Goal: Task Accomplishment & Management: Manage account settings

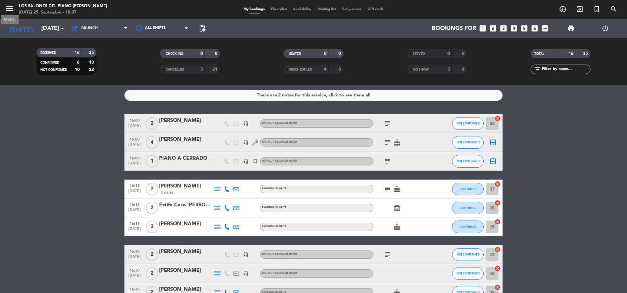
click at [8, 9] on icon "menu" at bounding box center [9, 8] width 9 height 9
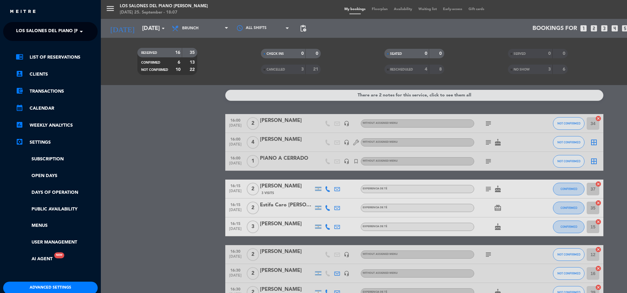
click at [51, 22] on div "close × Los Salones del Piano [PERSON_NAME] × chrome_reader_mode List of Reserv…" at bounding box center [50, 146] width 101 height 293
drag, startPoint x: 51, startPoint y: 22, endPoint x: 57, endPoint y: 36, distance: 14.8
click at [56, 32] on span "Los Salones del Piano [PERSON_NAME]" at bounding box center [63, 31] width 95 height 13
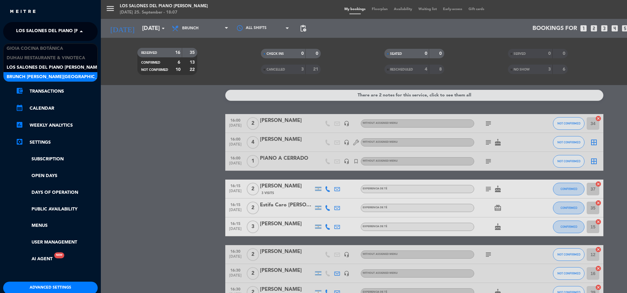
click at [61, 78] on span "Brunch [PERSON_NAME][GEOGRAPHIC_DATA][PERSON_NAME]" at bounding box center [77, 76] width 140 height 7
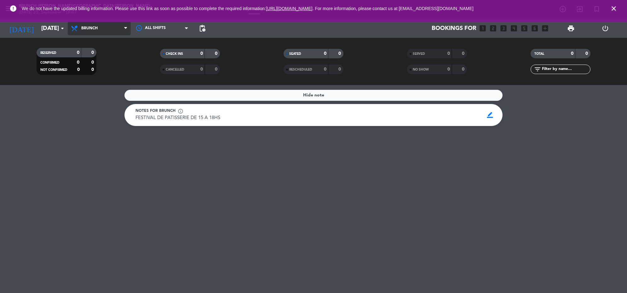
click at [102, 28] on span "Brunch" at bounding box center [99, 28] width 63 height 14
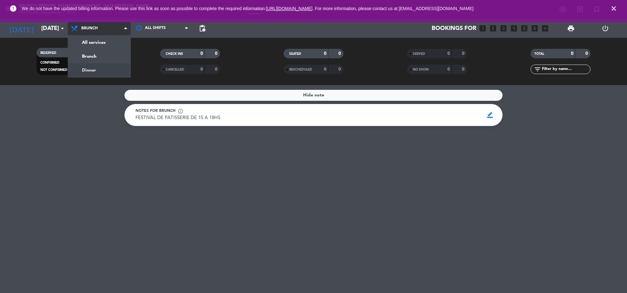
click at [105, 72] on div "menu Brunch [PERSON_NAME][GEOGRAPHIC_DATA][PERSON_NAME] [DATE] 25. September - …" at bounding box center [313, 42] width 627 height 85
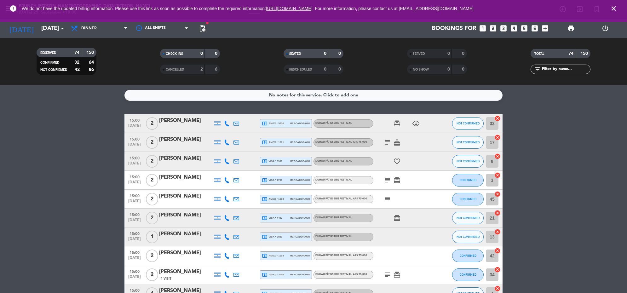
click at [613, 6] on icon "close" at bounding box center [614, 9] width 8 height 8
drag, startPoint x: 612, startPoint y: 7, endPoint x: 524, endPoint y: 4, distance: 88.3
click at [612, 7] on icon "close" at bounding box center [614, 9] width 8 height 8
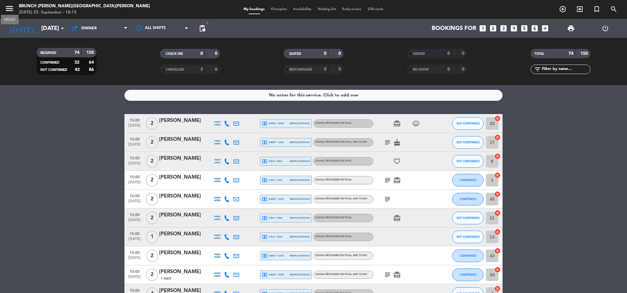
click at [8, 5] on icon "menu" at bounding box center [9, 8] width 9 height 9
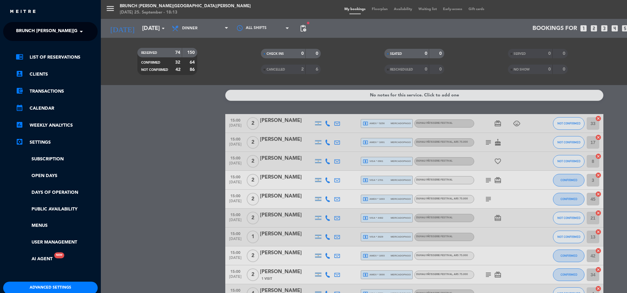
click at [38, 26] on span "Brunch [PERSON_NAME][GEOGRAPHIC_DATA][PERSON_NAME]" at bounding box center [86, 31] width 140 height 13
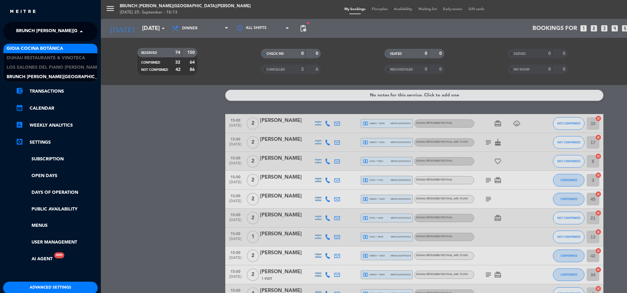
click at [43, 49] on span "Gioia Cocina Botánica" at bounding box center [35, 48] width 56 height 7
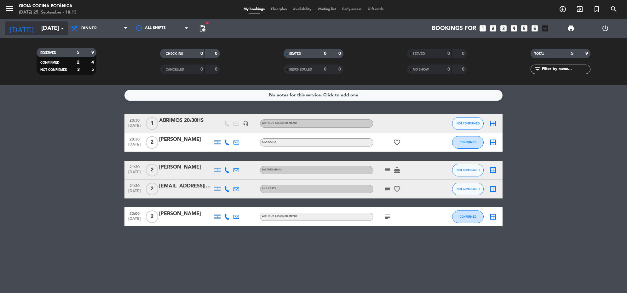
click at [38, 30] on input "[DATE]" at bounding box center [75, 28] width 74 height 13
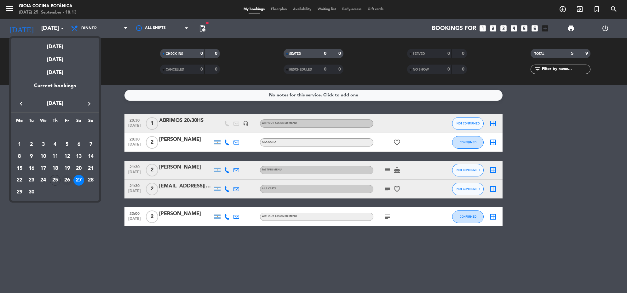
click at [67, 183] on div "26" at bounding box center [67, 180] width 11 height 11
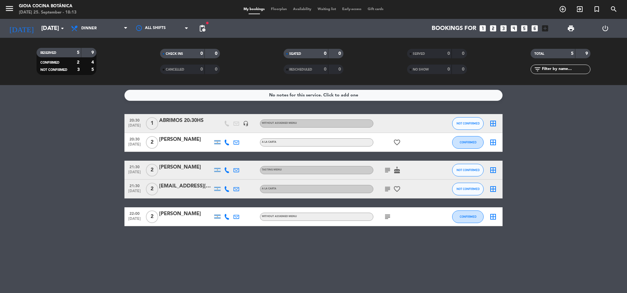
type input "[DATE]"
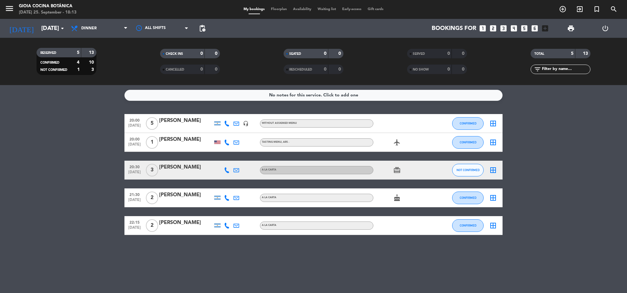
click at [536, 32] on icon "looks_6" at bounding box center [535, 28] width 8 height 8
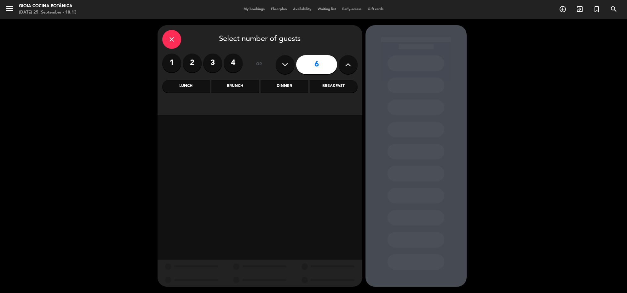
click at [298, 88] on div "Dinner" at bounding box center [285, 86] width 48 height 13
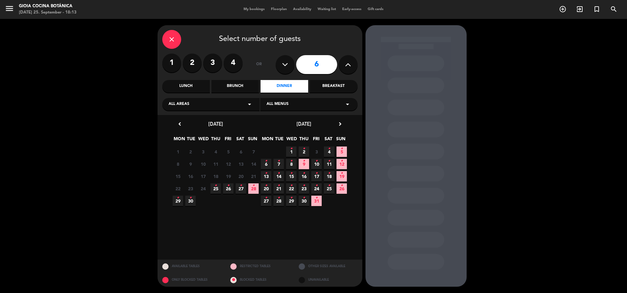
click at [228, 192] on span "26 •" at bounding box center [228, 188] width 10 height 10
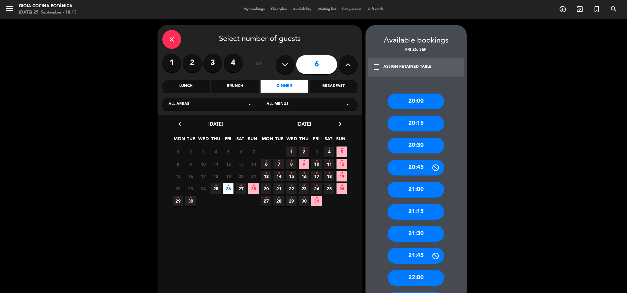
click at [426, 101] on div "20:00" at bounding box center [416, 102] width 57 height 16
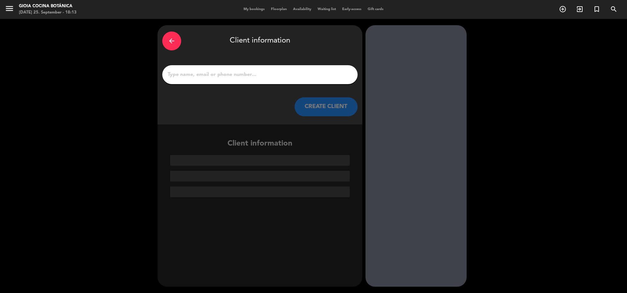
click at [251, 80] on div at bounding box center [259, 74] width 195 height 19
click at [249, 74] on input "1" at bounding box center [260, 74] width 186 height 9
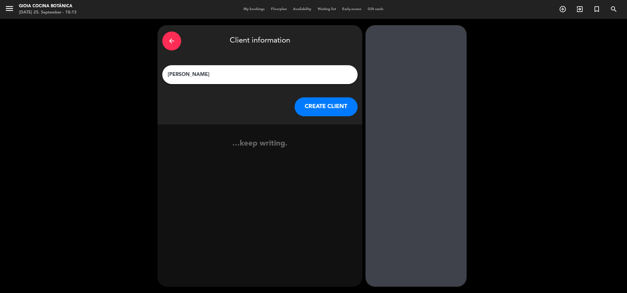
type input "[PERSON_NAME]"
click at [323, 111] on button "CREATE CLIENT" at bounding box center [326, 106] width 63 height 19
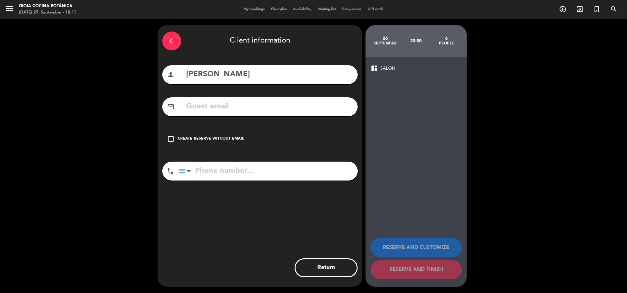
click at [234, 136] on div "Create reserve without email" at bounding box center [211, 139] width 66 height 6
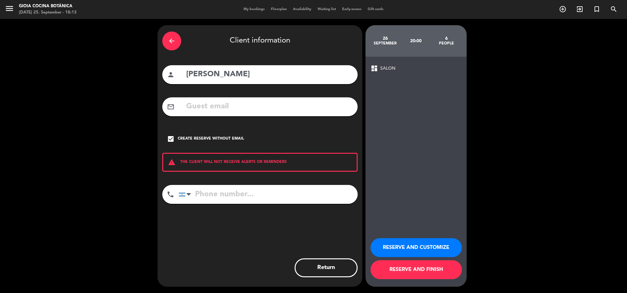
click at [413, 240] on button "RESERVE AND CUSTOMIZE" at bounding box center [416, 247] width 91 height 19
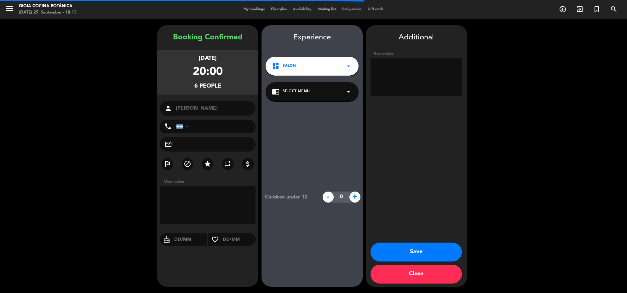
click at [418, 81] on textarea at bounding box center [417, 77] width 92 height 38
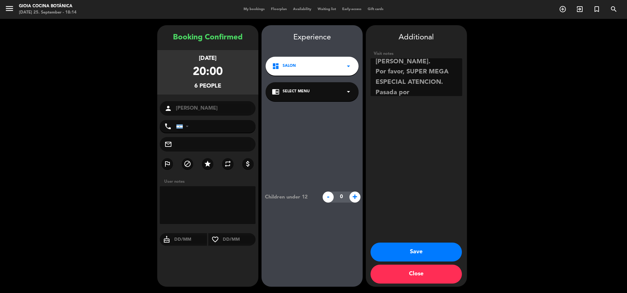
scroll to position [66, 0]
type textarea "Es el dueño de Cynsa. Van a ser 6 menu degustacion pero solo abonan 4. Es el cu…"
click at [442, 251] on button "Save" at bounding box center [416, 252] width 91 height 19
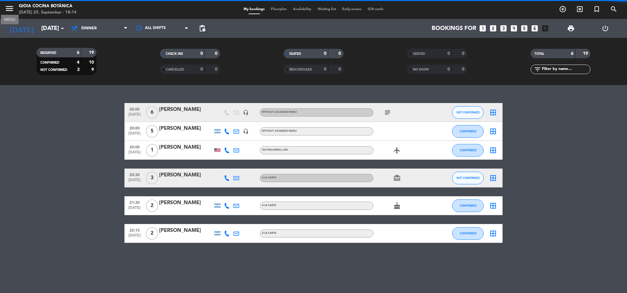
click at [11, 9] on icon "menu" at bounding box center [9, 8] width 9 height 9
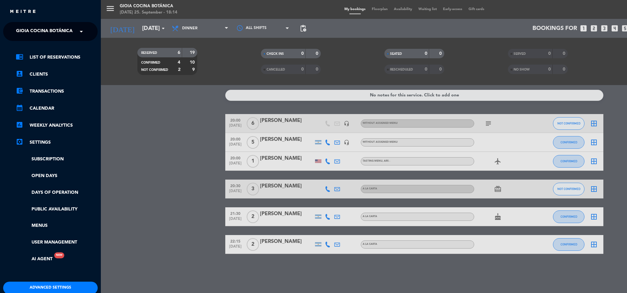
click at [57, 38] on ng-select "× [PERSON_NAME] Cocina Botánica ×" at bounding box center [50, 31] width 95 height 19
click at [64, 27] on span "Gioia Cocina Botánica" at bounding box center [44, 31] width 56 height 13
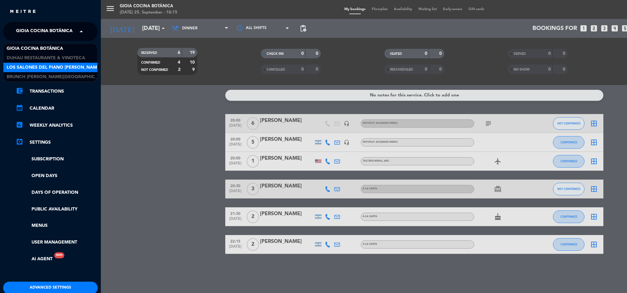
click at [64, 68] on span "Los Salones del Piano [PERSON_NAME]" at bounding box center [54, 67] width 95 height 7
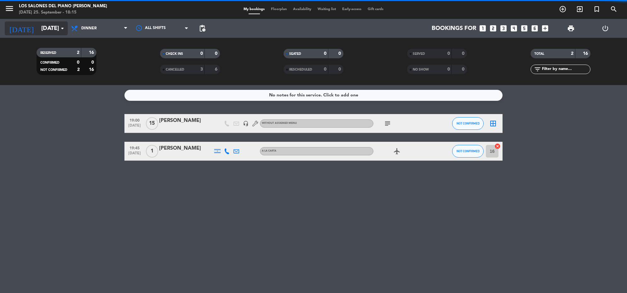
click at [48, 29] on input "[DATE]" at bounding box center [75, 28] width 74 height 13
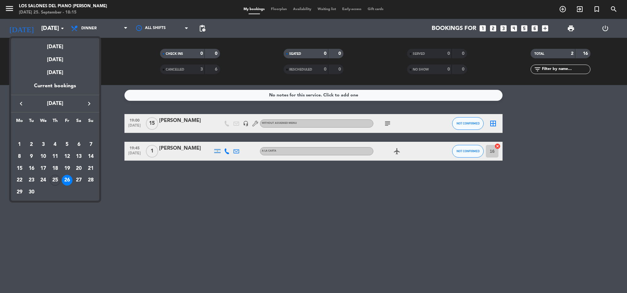
click at [90, 106] on icon "keyboard_arrow_right" at bounding box center [89, 104] width 8 height 8
click at [92, 172] on div "19" at bounding box center [90, 168] width 11 height 11
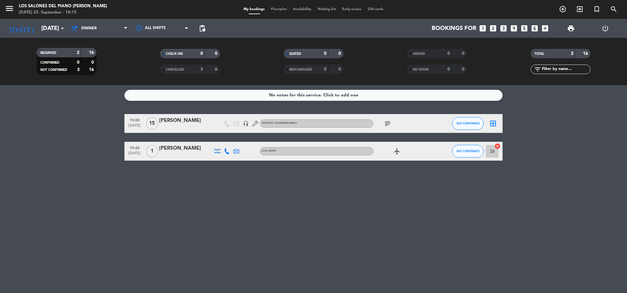
type input "[DATE]"
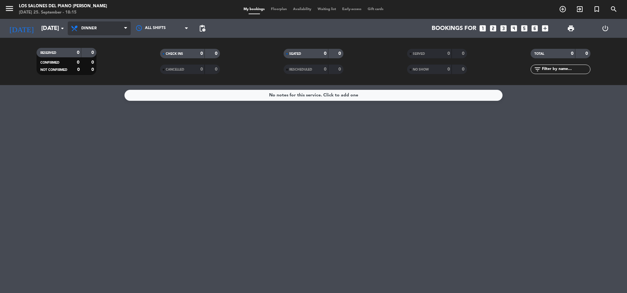
click at [104, 30] on span "Dinner" at bounding box center [99, 28] width 63 height 14
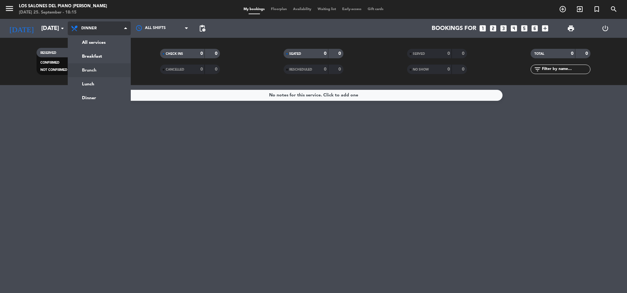
click at [100, 70] on div "menu Los Salones del Piano [PERSON_NAME] [DATE] 25. September - 18:15 My bookin…" at bounding box center [313, 42] width 627 height 85
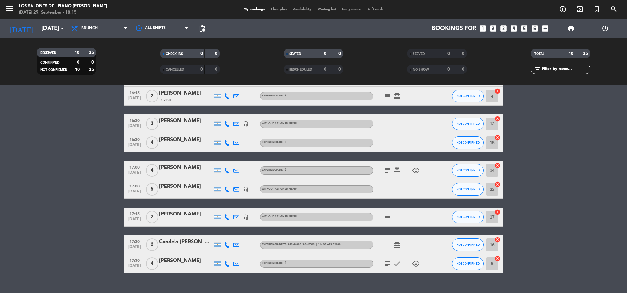
scroll to position [86, 0]
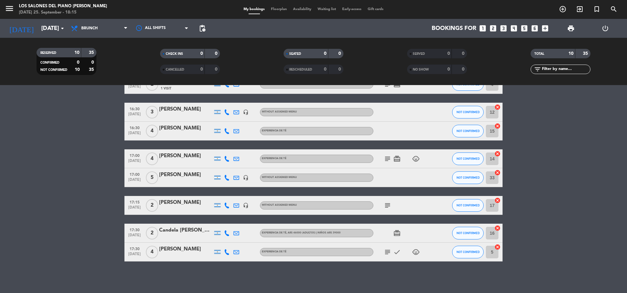
click at [390, 156] on icon "subject" at bounding box center [388, 159] width 8 height 8
click at [388, 203] on icon "subject" at bounding box center [388, 206] width 8 height 8
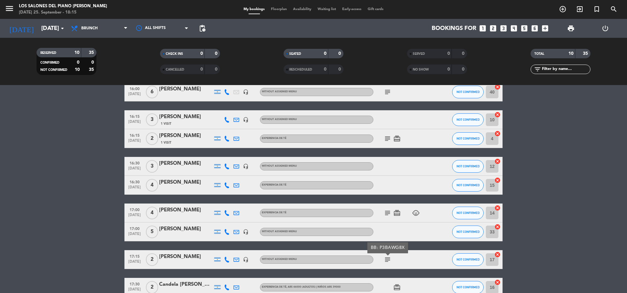
scroll to position [0, 0]
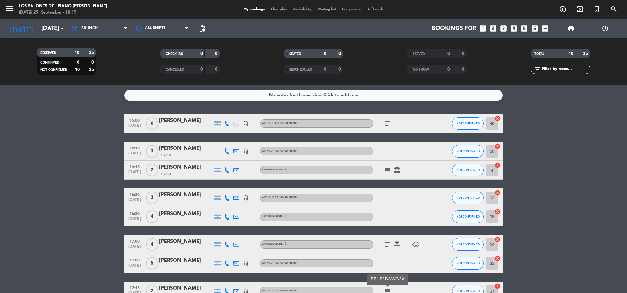
click at [340, 91] on div "No notes for this service. Click to add one" at bounding box center [314, 95] width 378 height 11
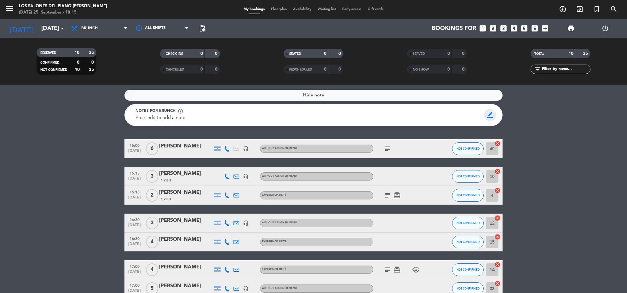
click at [487, 114] on span "border_color" at bounding box center [490, 115] width 12 height 12
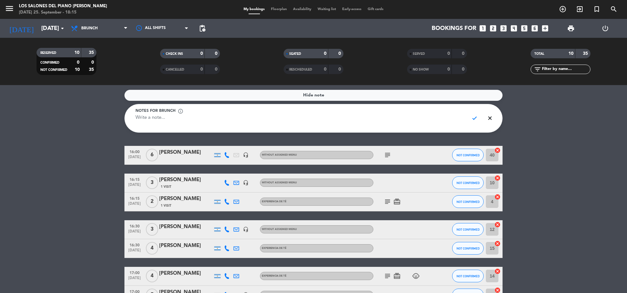
click at [368, 116] on textarea at bounding box center [300, 121] width 329 height 14
type textarea "d"
type textarea "DIA DE LA MADRE"
click at [474, 119] on span "check" at bounding box center [475, 118] width 12 height 12
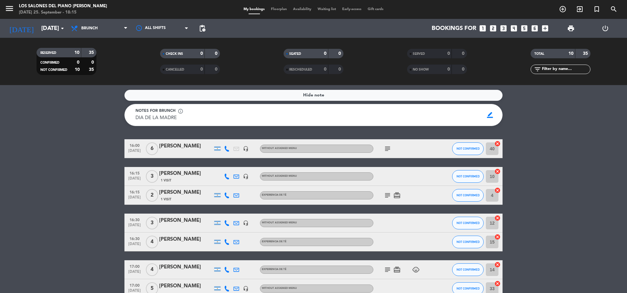
click at [543, 128] on div "Hide note Notes for brunch info_outline DIA DE LA MADRE DIA DE LA MADRE border_…" at bounding box center [313, 189] width 627 height 208
click at [516, 29] on icon "looks_4" at bounding box center [514, 28] width 8 height 8
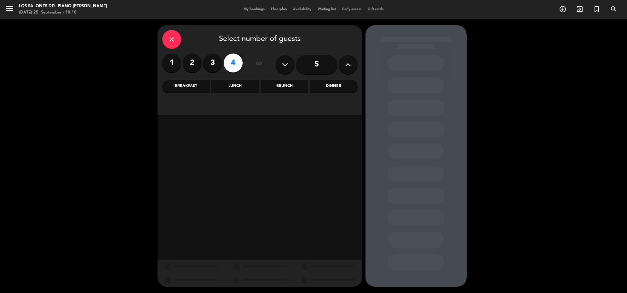
click at [279, 87] on div "Brunch" at bounding box center [285, 86] width 48 height 13
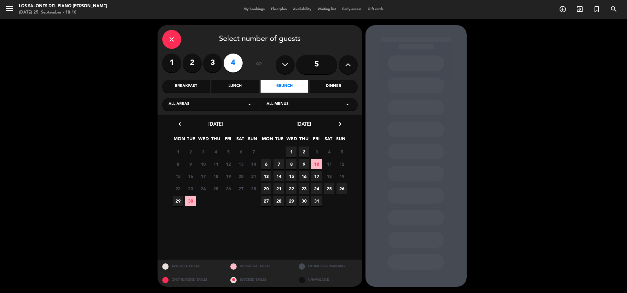
click at [175, 41] on icon "close" at bounding box center [172, 40] width 8 height 8
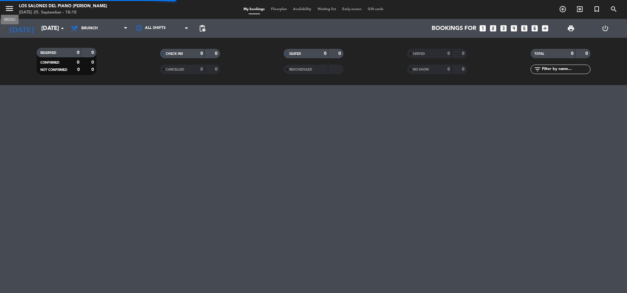
click at [10, 5] on icon "menu" at bounding box center [9, 8] width 9 height 9
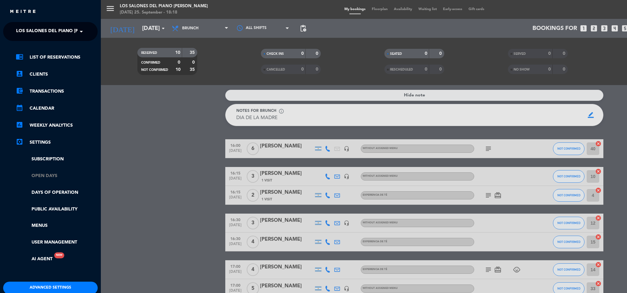
click at [56, 180] on ul "chrome_reader_mode List of Reservations account_box Clients account_balance_wal…" at bounding box center [50, 158] width 95 height 209
click at [54, 175] on link "Open Days" at bounding box center [57, 175] width 82 height 7
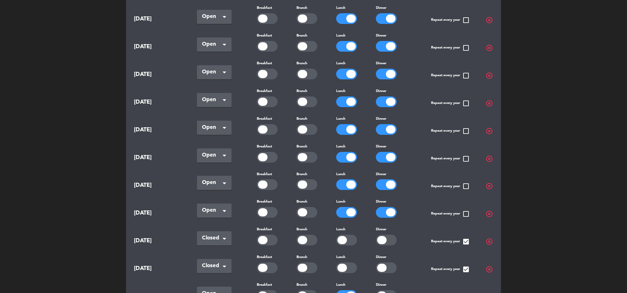
click at [303, 207] on div at bounding box center [307, 212] width 21 height 11
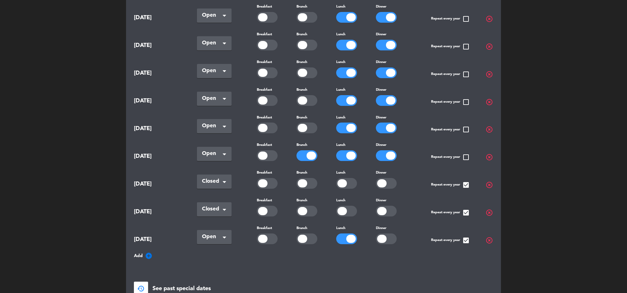
scroll to position [330, 0]
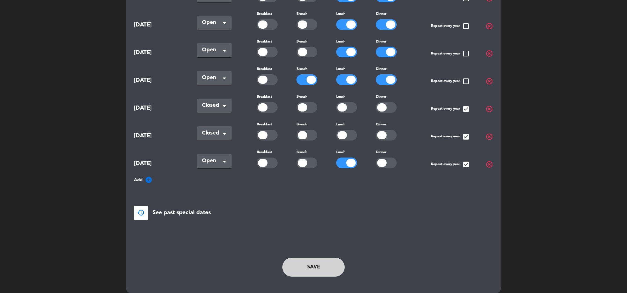
click at [311, 260] on button "Save" at bounding box center [313, 267] width 62 height 19
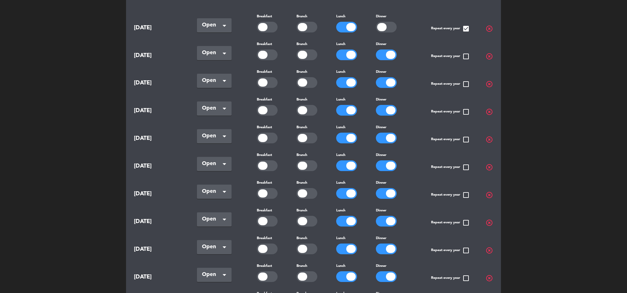
scroll to position [0, 0]
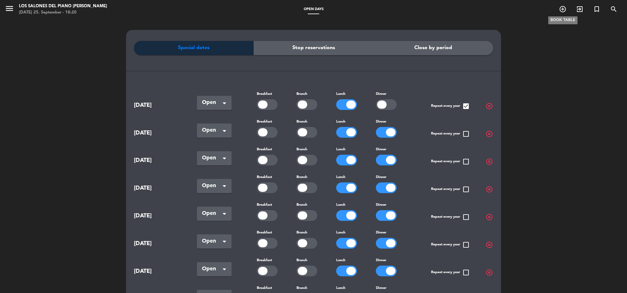
click at [564, 10] on icon "add_circle_outline" at bounding box center [563, 9] width 8 height 8
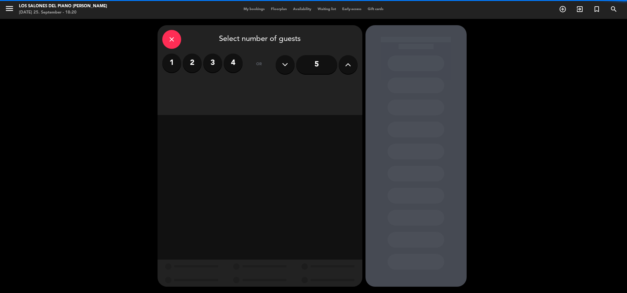
click at [229, 62] on label "4" at bounding box center [233, 63] width 19 height 19
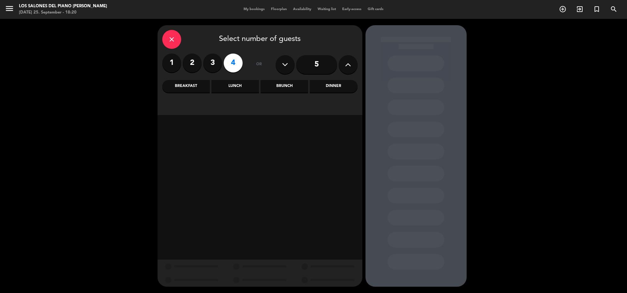
click at [295, 89] on div "Brunch" at bounding box center [285, 86] width 48 height 13
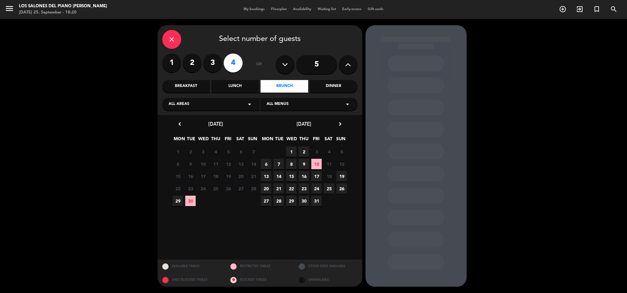
click at [337, 177] on span "19" at bounding box center [342, 176] width 10 height 10
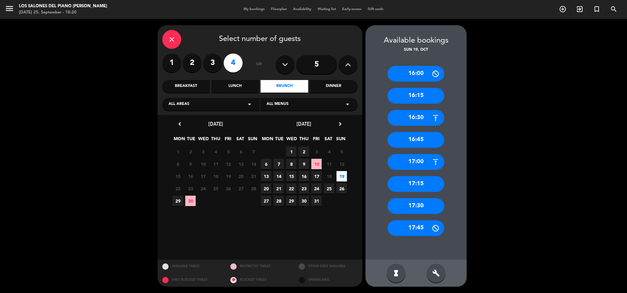
click at [424, 140] on div "16:45" at bounding box center [416, 140] width 57 height 16
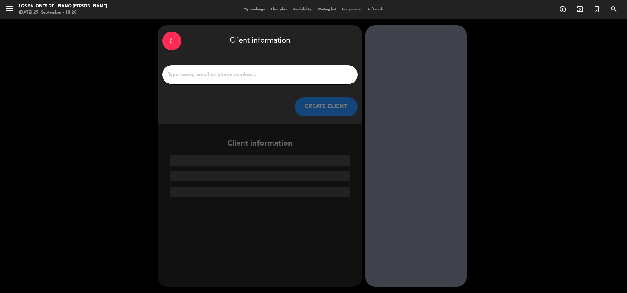
click at [289, 82] on div at bounding box center [259, 74] width 195 height 19
click at [285, 73] on input "1" at bounding box center [260, 74] width 186 height 9
paste input "[PERSON_NAME]"
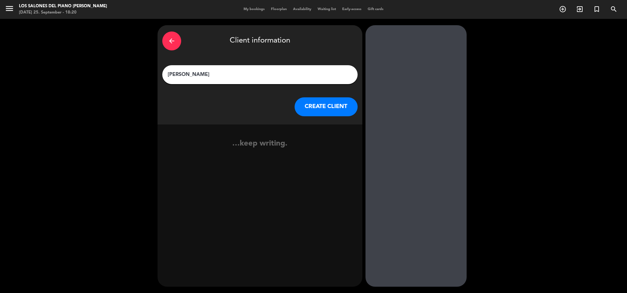
type input "[PERSON_NAME]"
click at [322, 108] on button "CREATE CLIENT" at bounding box center [326, 106] width 63 height 19
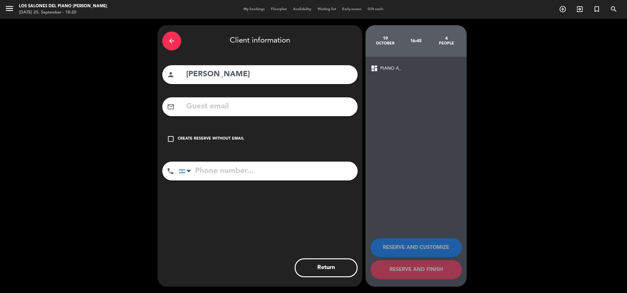
drag, startPoint x: 216, startPoint y: 137, endPoint x: 242, endPoint y: 149, distance: 28.4
click at [216, 137] on div "Create reserve without email" at bounding box center [211, 139] width 66 height 6
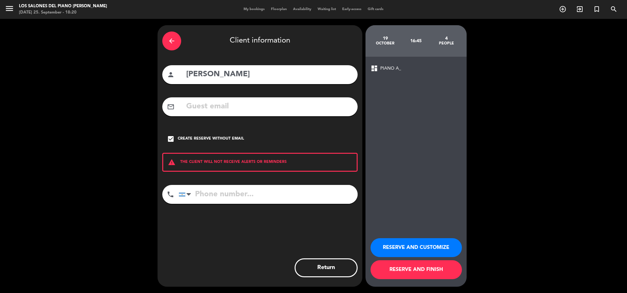
click at [426, 249] on button "RESERVE AND CUSTOMIZE" at bounding box center [416, 247] width 91 height 19
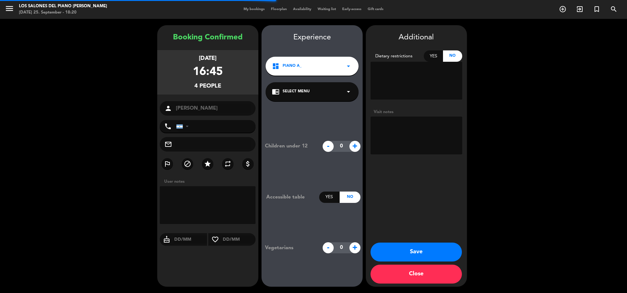
click at [420, 137] on textarea at bounding box center [417, 136] width 92 height 38
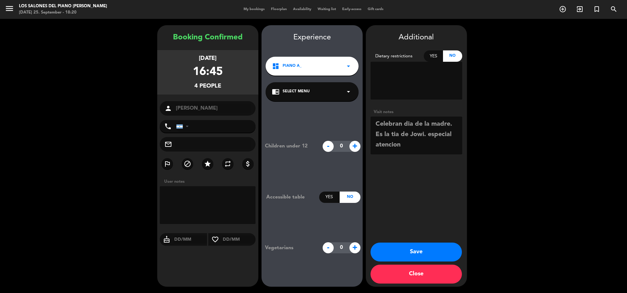
scroll to position [4, 0]
type textarea "Celebran dia de la madre. Es la tia de Jowi. especial atencion Le pase 52k por …"
click at [431, 253] on button "Save" at bounding box center [416, 252] width 91 height 19
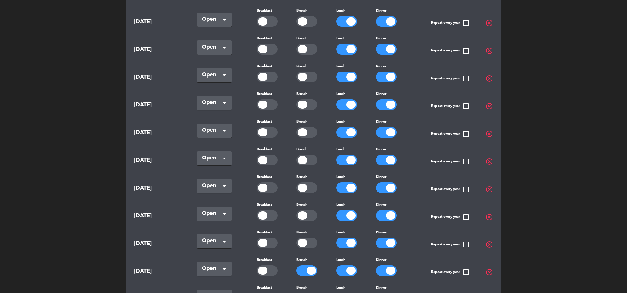
scroll to position [197, 0]
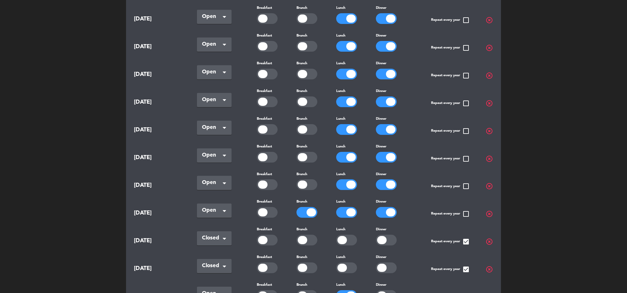
click at [387, 208] on div at bounding box center [390, 212] width 9 height 8
click at [387, 207] on div at bounding box center [386, 212] width 21 height 11
click at [305, 207] on div at bounding box center [307, 212] width 21 height 11
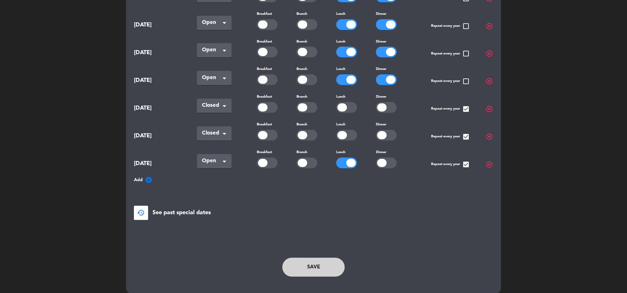
click at [319, 261] on button "Save" at bounding box center [313, 267] width 62 height 19
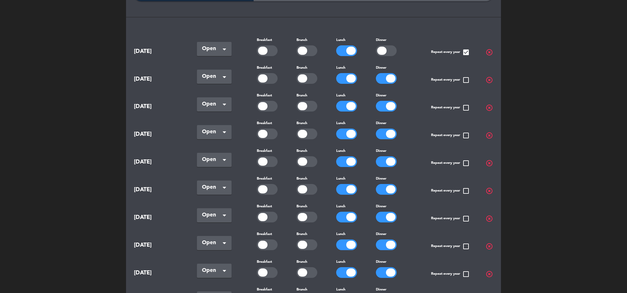
scroll to position [0, 0]
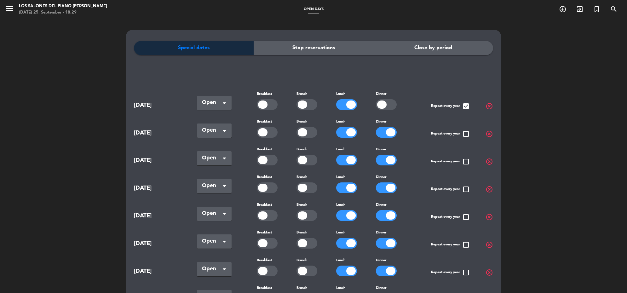
click at [9, 10] on icon "menu" at bounding box center [9, 8] width 9 height 9
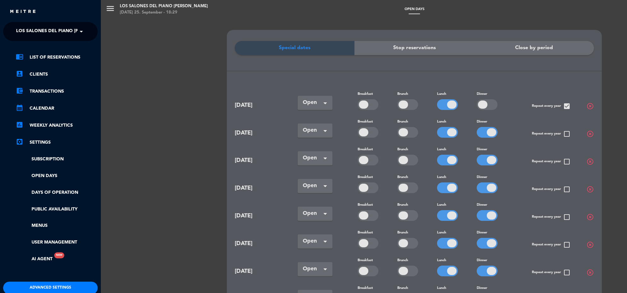
click at [51, 27] on span "Los Salones del Piano [PERSON_NAME]" at bounding box center [63, 31] width 95 height 13
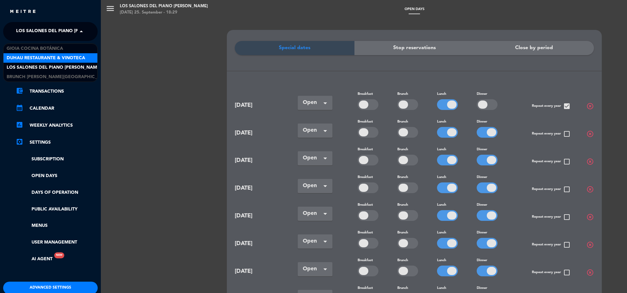
click at [55, 57] on span "Duhau Restaurante & Vinoteca" at bounding box center [46, 58] width 78 height 7
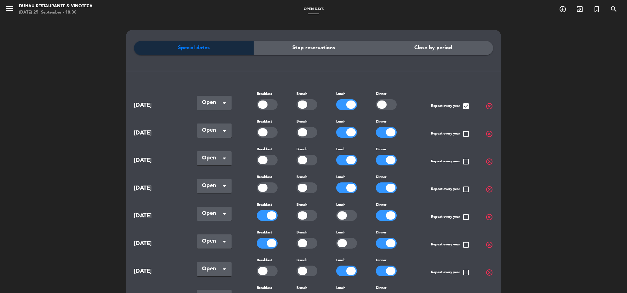
click at [10, 10] on icon "menu" at bounding box center [9, 8] width 9 height 9
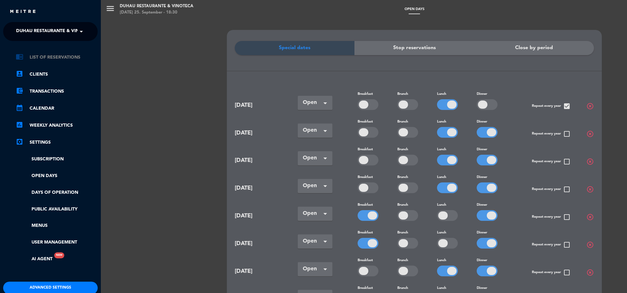
click at [67, 55] on link "chrome_reader_mode List of Reservations" at bounding box center [57, 58] width 82 height 8
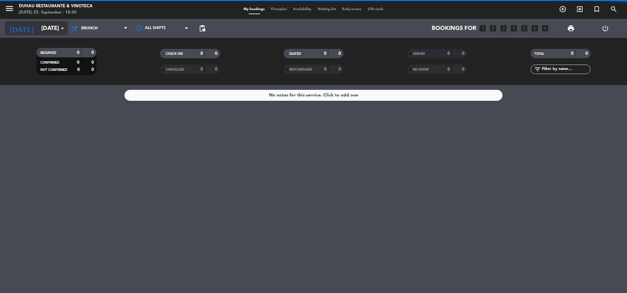
click at [58, 29] on input "[DATE]" at bounding box center [75, 28] width 74 height 13
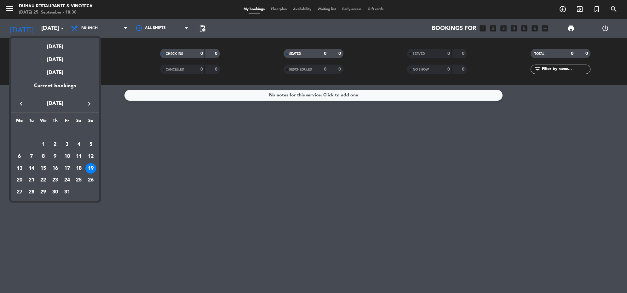
click at [22, 102] on icon "keyboard_arrow_left" at bounding box center [21, 104] width 8 height 8
click at [45, 170] on div "17" at bounding box center [43, 168] width 11 height 11
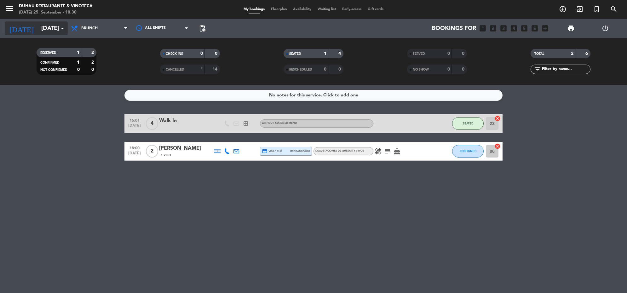
click at [51, 31] on input "[DATE]" at bounding box center [75, 28] width 74 height 13
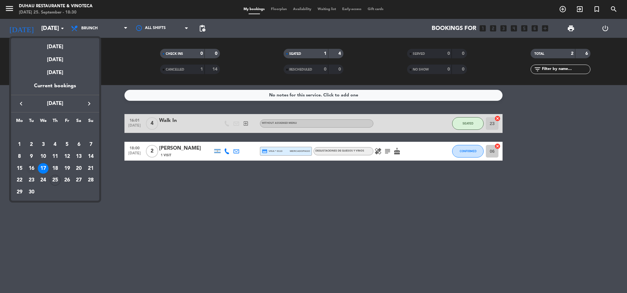
click at [32, 168] on div "16" at bounding box center [31, 168] width 11 height 11
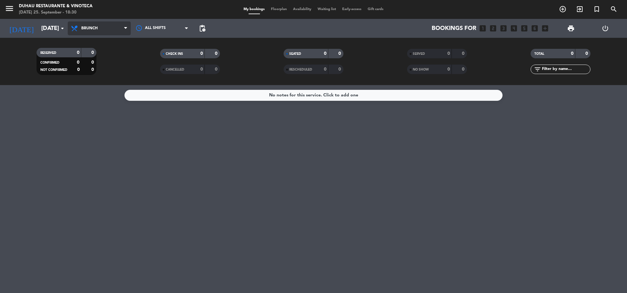
click at [92, 32] on span "Brunch" at bounding box center [99, 28] width 63 height 14
click at [98, 42] on div "menu [PERSON_NAME] Restaurante & Vinoteca [DATE] 25. September - 18:30 My booki…" at bounding box center [313, 42] width 627 height 85
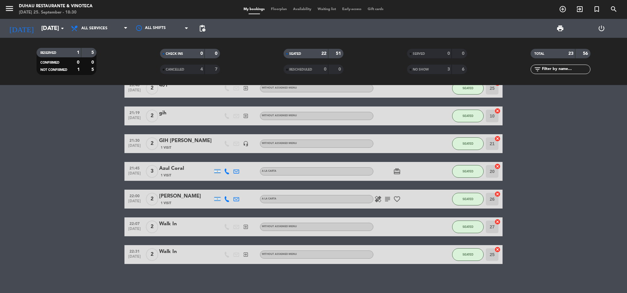
scroll to position [439, 0]
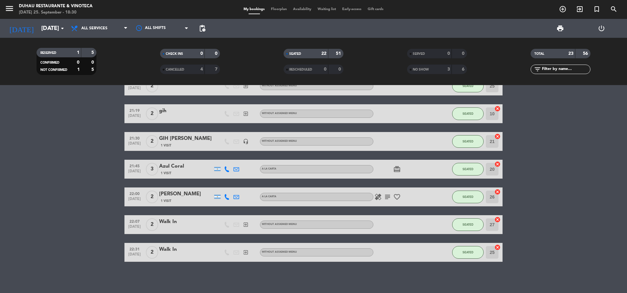
click at [52, 35] on div "[DATE] [DATE] arrow_drop_down" at bounding box center [36, 28] width 63 height 19
click at [41, 24] on input "[DATE]" at bounding box center [75, 28] width 74 height 13
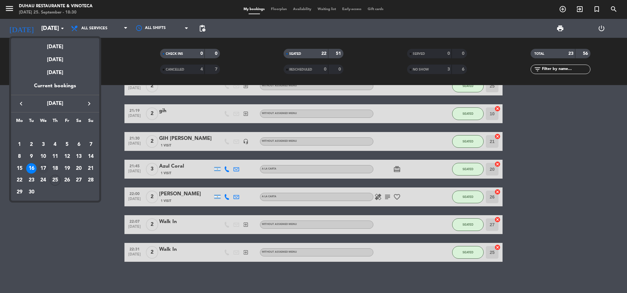
click at [41, 169] on div "17" at bounding box center [43, 168] width 11 height 11
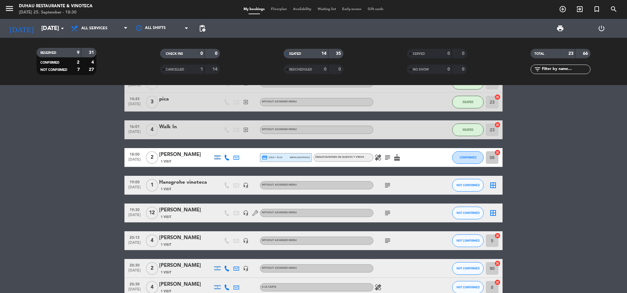
scroll to position [356, 0]
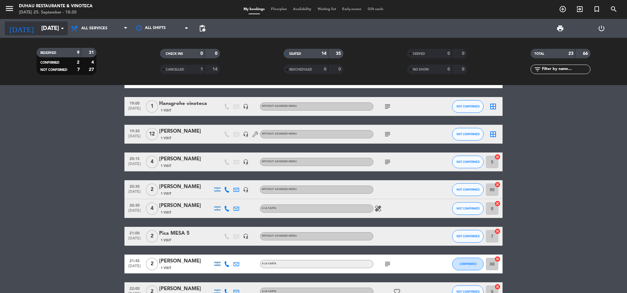
click at [51, 32] on input "[DATE]" at bounding box center [75, 28] width 74 height 13
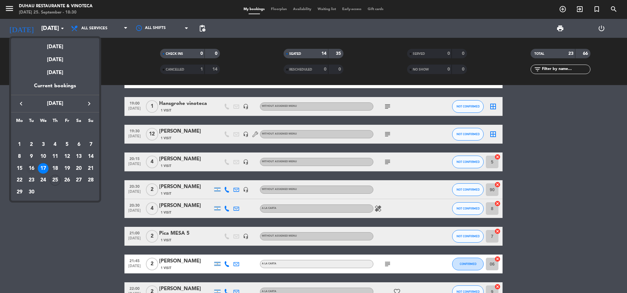
click at [32, 167] on div "16" at bounding box center [31, 168] width 11 height 11
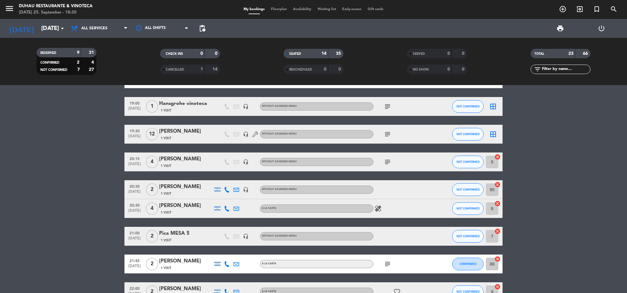
type input "[DATE]"
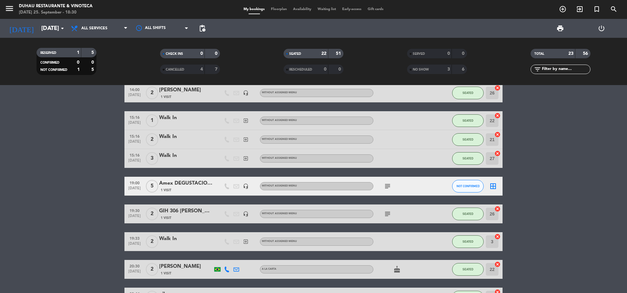
scroll to position [159, 0]
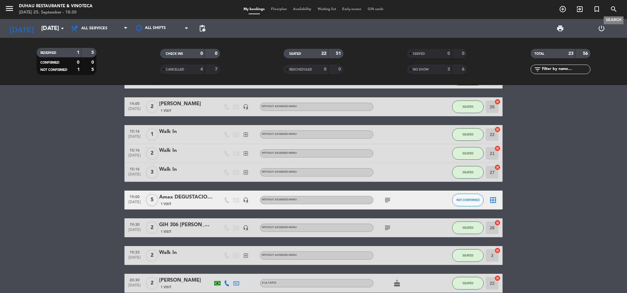
click at [615, 8] on icon "search" at bounding box center [614, 9] width 8 height 8
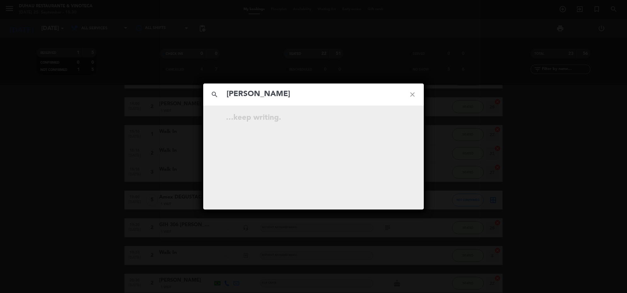
type input "[PERSON_NAME]"
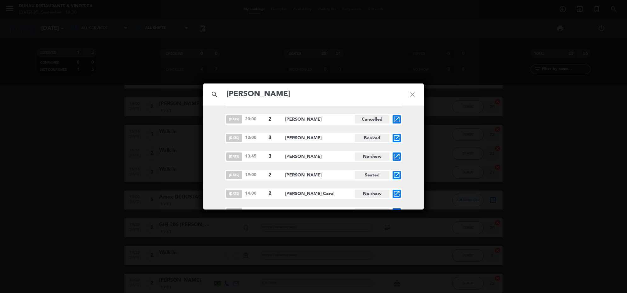
scroll to position [416, 0]
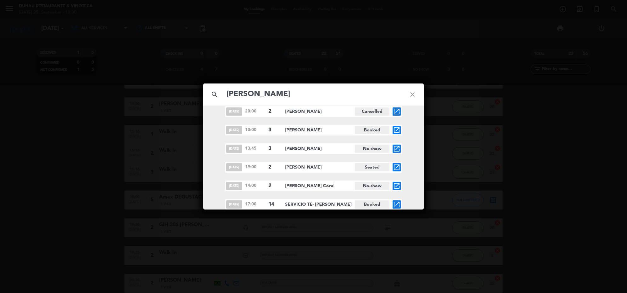
click at [395, 204] on icon "open_in_new" at bounding box center [397, 205] width 8 height 8
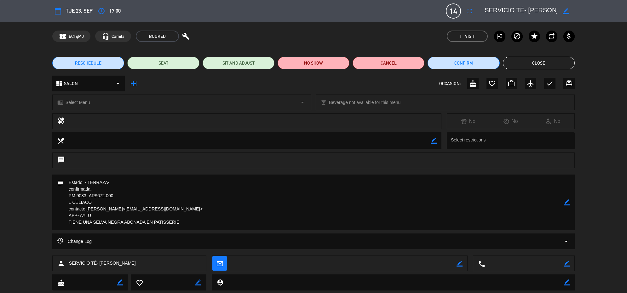
click at [119, 209] on textarea at bounding box center [314, 203] width 500 height 56
click at [569, 202] on icon "border_color" at bounding box center [567, 203] width 6 height 6
drag, startPoint x: 120, startPoint y: 209, endPoint x: 174, endPoint y: 209, distance: 53.6
click at [174, 209] on textarea at bounding box center [314, 203] width 500 height 56
click at [306, 199] on textarea at bounding box center [314, 203] width 500 height 56
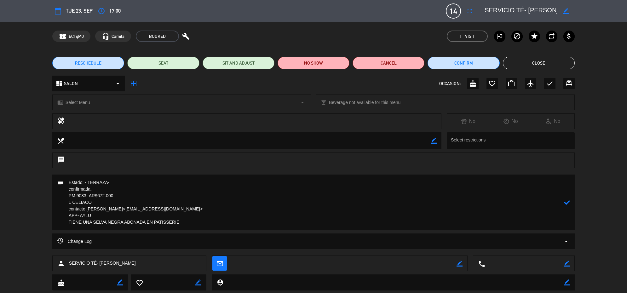
click at [534, 61] on button "Close" at bounding box center [539, 63] width 72 height 13
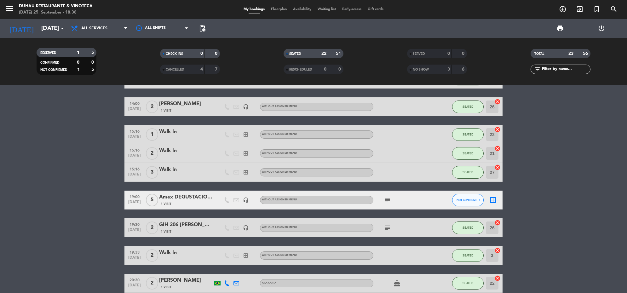
click at [8, 2] on span "menu" at bounding box center [12, 9] width 14 height 15
click at [9, 9] on icon "menu" at bounding box center [9, 8] width 9 height 9
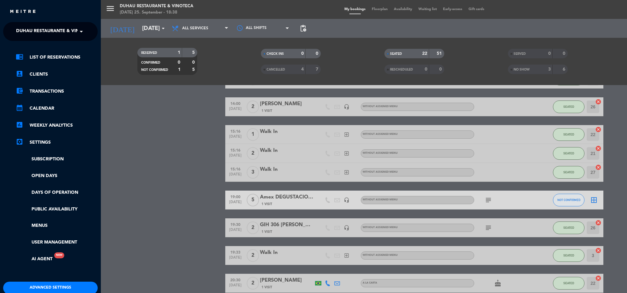
click at [78, 31] on span at bounding box center [83, 31] width 11 height 13
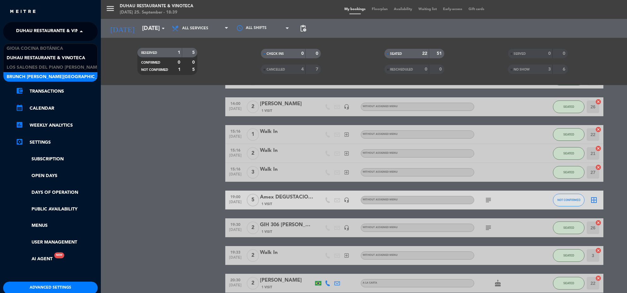
click at [77, 75] on div "Brunch [PERSON_NAME][GEOGRAPHIC_DATA][PERSON_NAME]" at bounding box center [50, 76] width 94 height 9
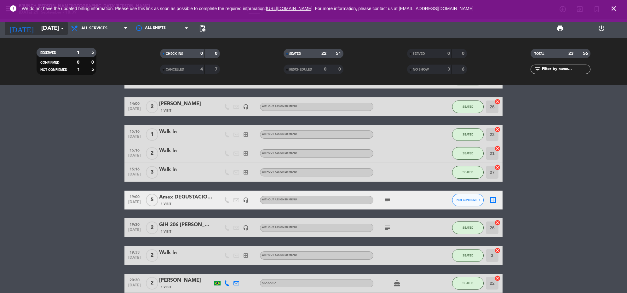
click at [56, 32] on input "[DATE]" at bounding box center [75, 28] width 74 height 13
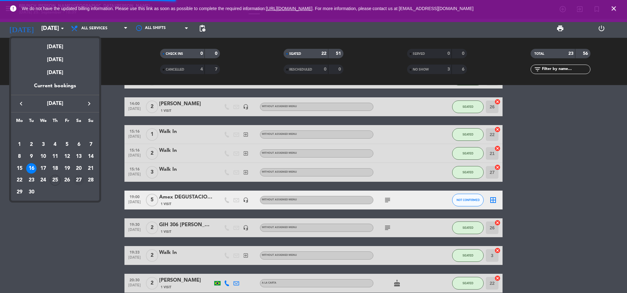
scroll to position [0, 0]
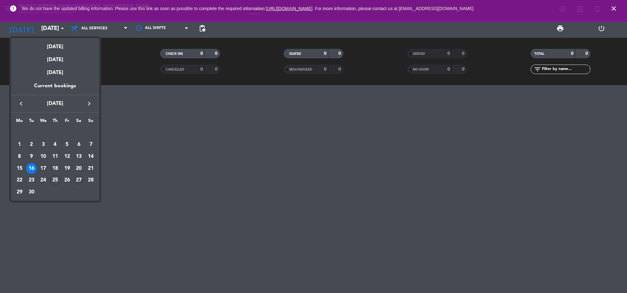
click at [78, 178] on div "27" at bounding box center [78, 180] width 11 height 11
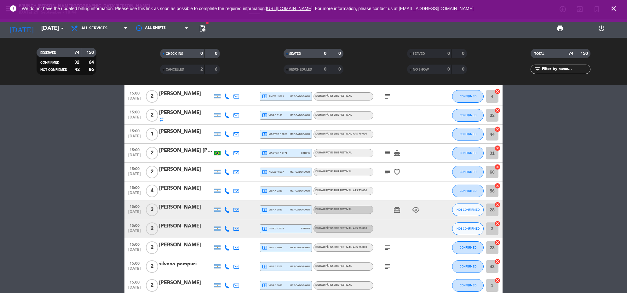
scroll to position [1080, 0]
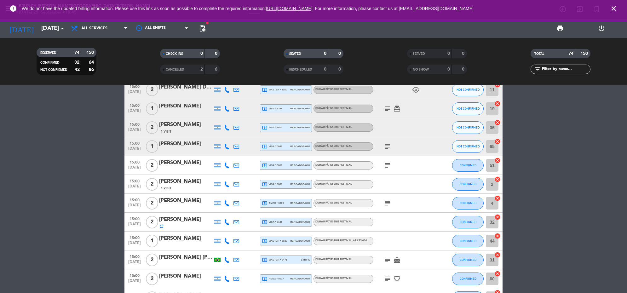
click at [612, 8] on icon "close" at bounding box center [614, 9] width 8 height 8
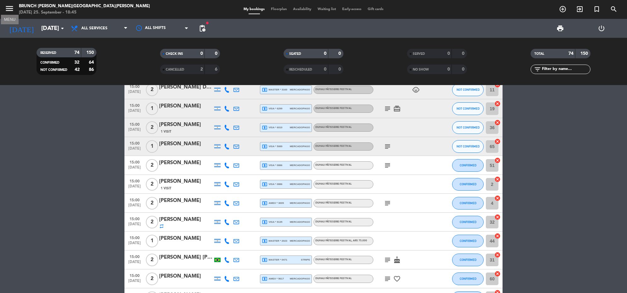
click at [9, 9] on icon "menu" at bounding box center [9, 8] width 9 height 9
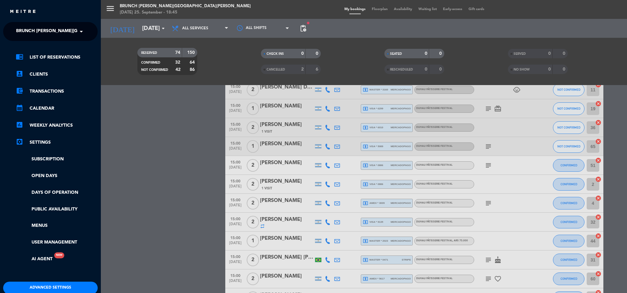
click at [63, 32] on span "Brunch [PERSON_NAME][GEOGRAPHIC_DATA][PERSON_NAME]" at bounding box center [86, 31] width 140 height 13
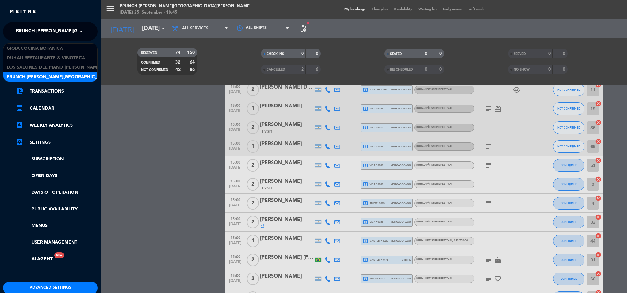
click at [46, 78] on span "Brunch [PERSON_NAME][GEOGRAPHIC_DATA][PERSON_NAME]" at bounding box center [77, 76] width 140 height 7
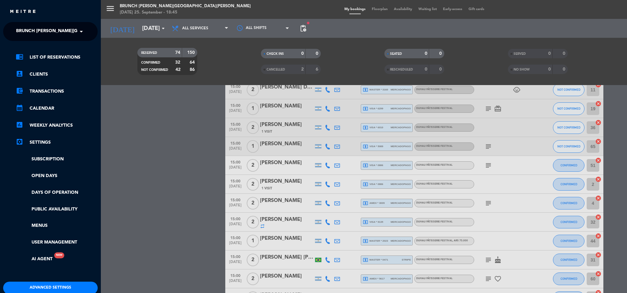
click at [103, 31] on div "menu Brunch [PERSON_NAME][GEOGRAPHIC_DATA][PERSON_NAME] [DATE] 25. September - …" at bounding box center [414, 146] width 627 height 293
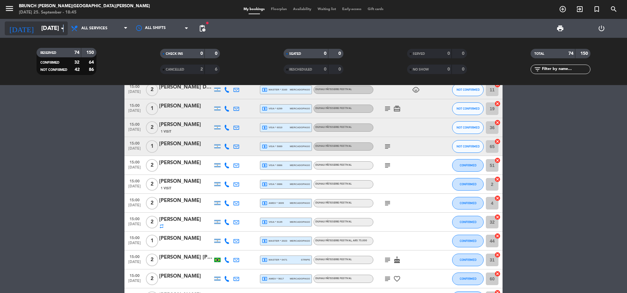
click at [61, 27] on icon "arrow_drop_down" at bounding box center [63, 29] width 8 height 8
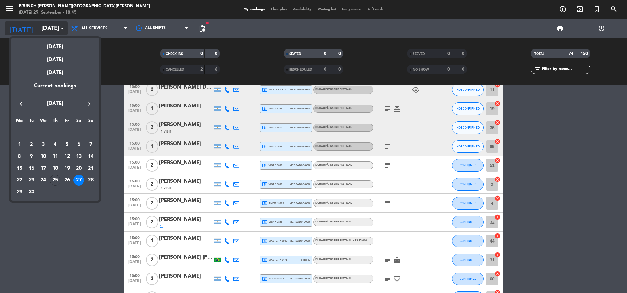
drag, startPoint x: 61, startPoint y: 27, endPoint x: 56, endPoint y: 27, distance: 5.0
click at [56, 27] on div at bounding box center [313, 146] width 627 height 293
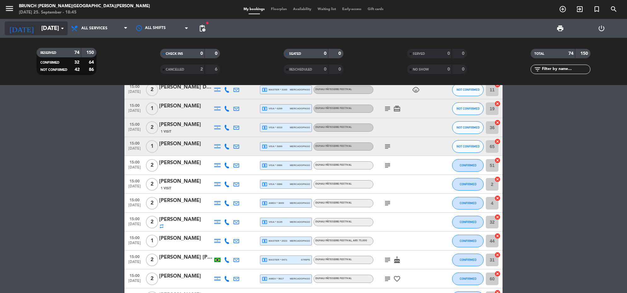
click at [56, 27] on input "[DATE]" at bounding box center [75, 28] width 74 height 13
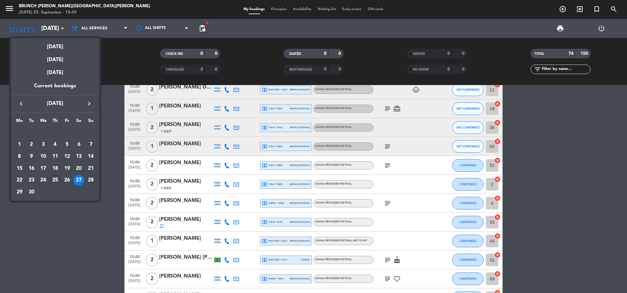
click at [86, 183] on div "28" at bounding box center [90, 180] width 11 height 11
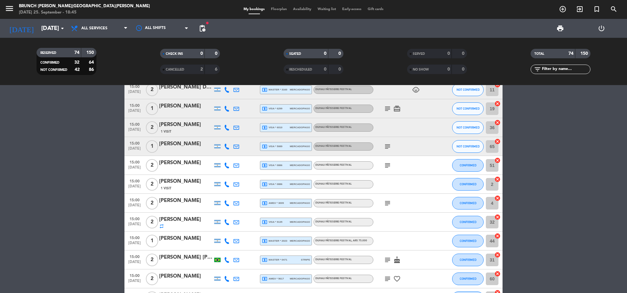
type input "[DATE]"
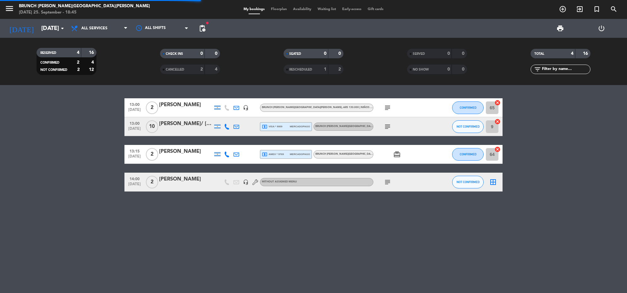
scroll to position [0, 0]
